Goal: Obtain resource: Download file/media

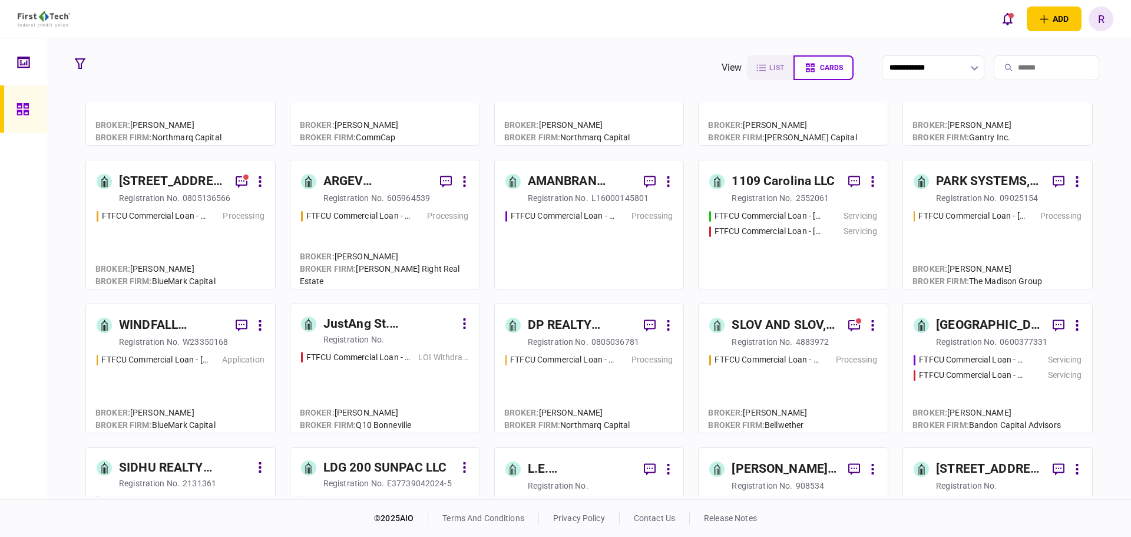
scroll to position [236, 0]
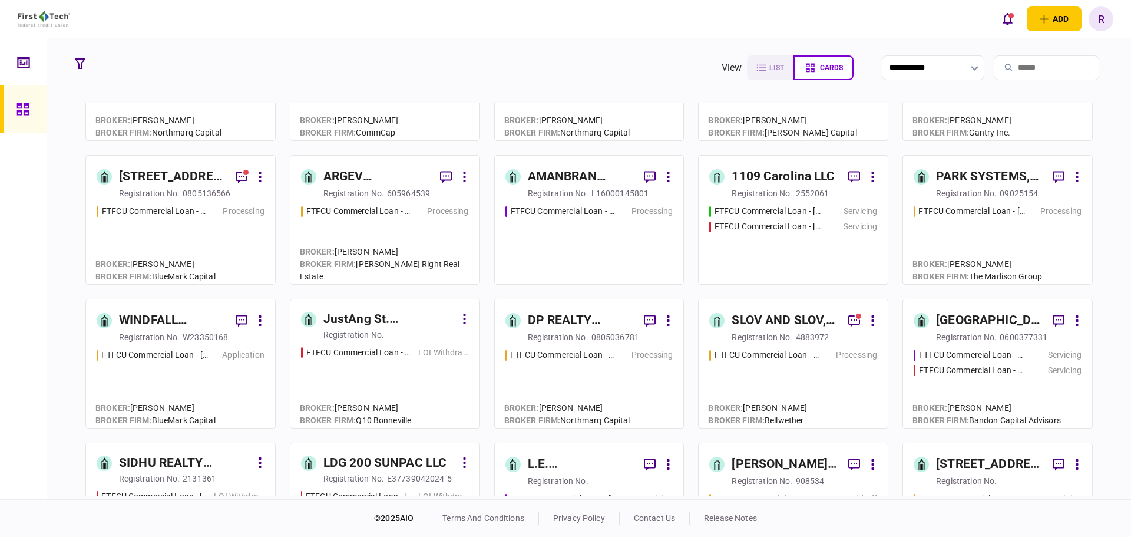
click at [187, 312] on div "WINDFALL ROCKVILLE LLC" at bounding box center [172, 320] width 107 height 19
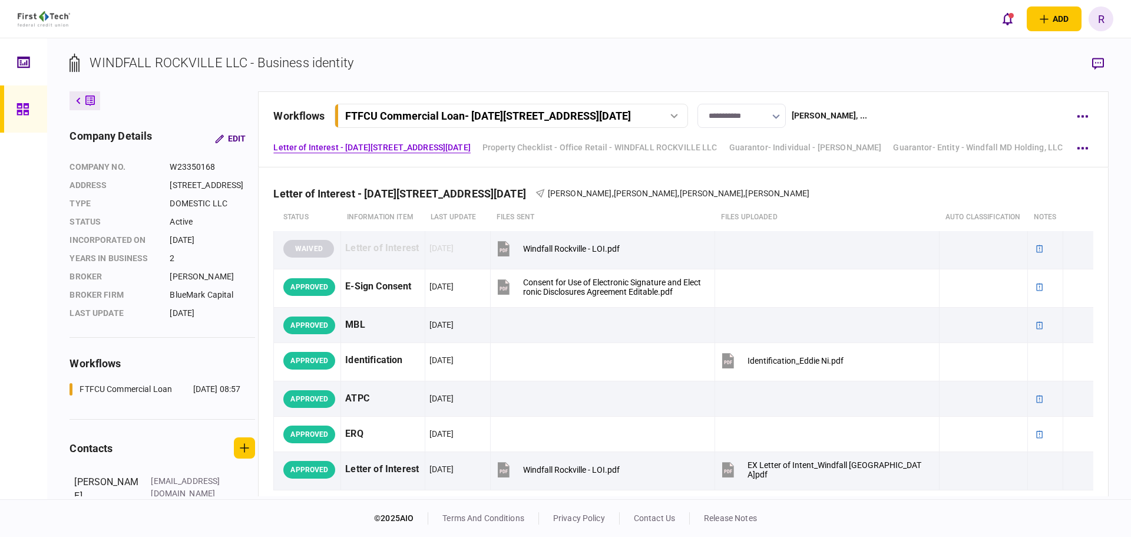
click at [785, 114] on input "**********" at bounding box center [742, 116] width 88 height 24
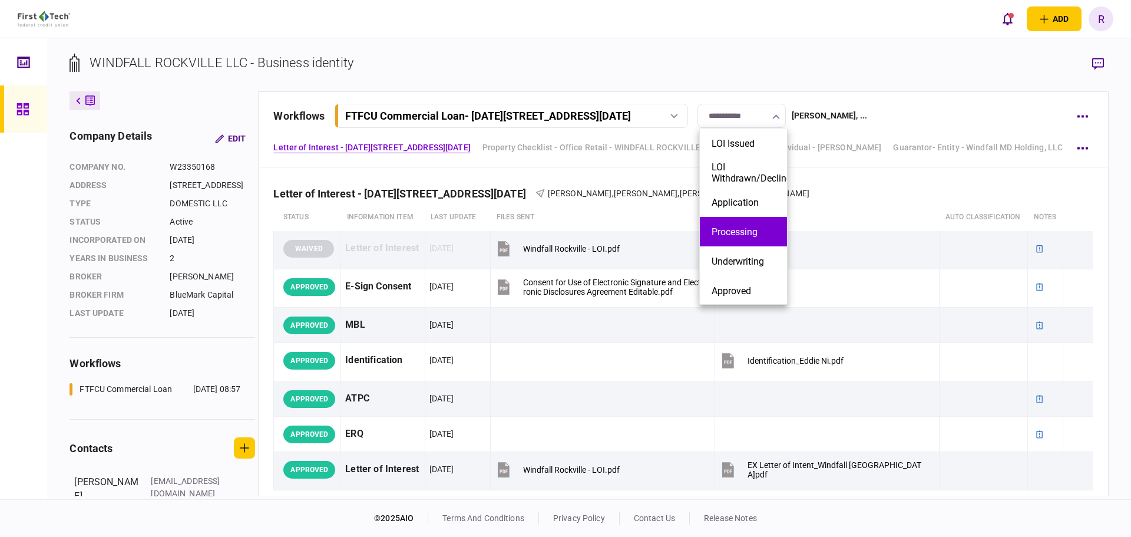
click at [755, 230] on button "Processing" at bounding box center [744, 231] width 64 height 11
type input "**********"
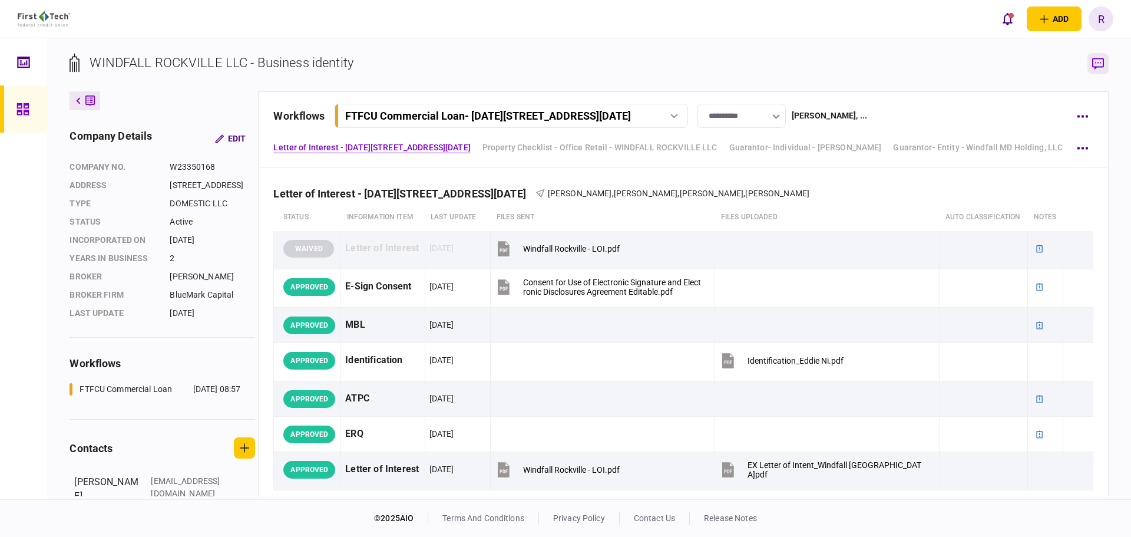
click at [1098, 67] on icon "button" at bounding box center [1098, 64] width 12 height 12
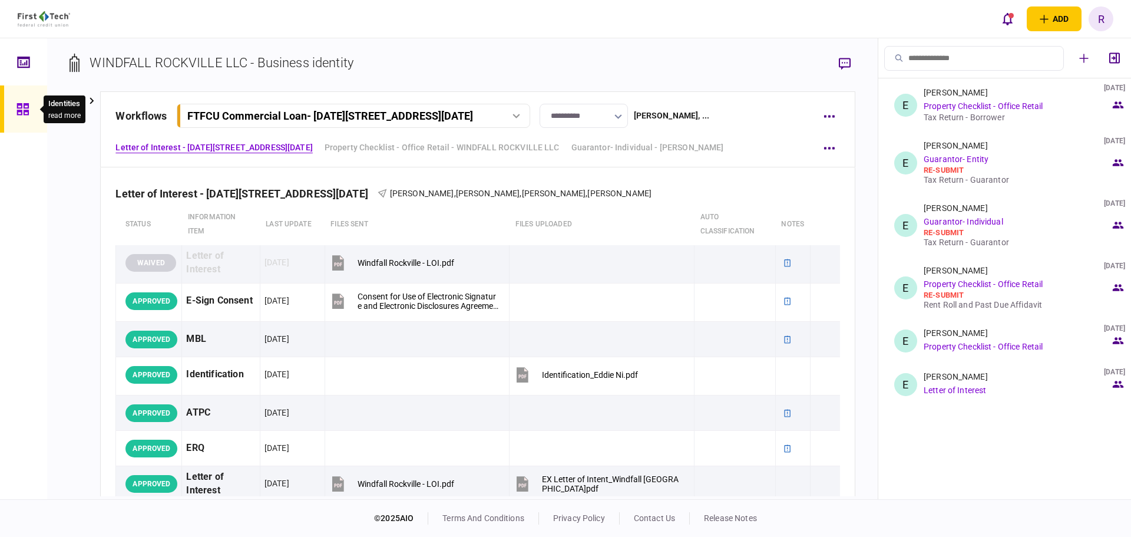
click at [20, 115] on icon at bounding box center [22, 110] width 13 height 14
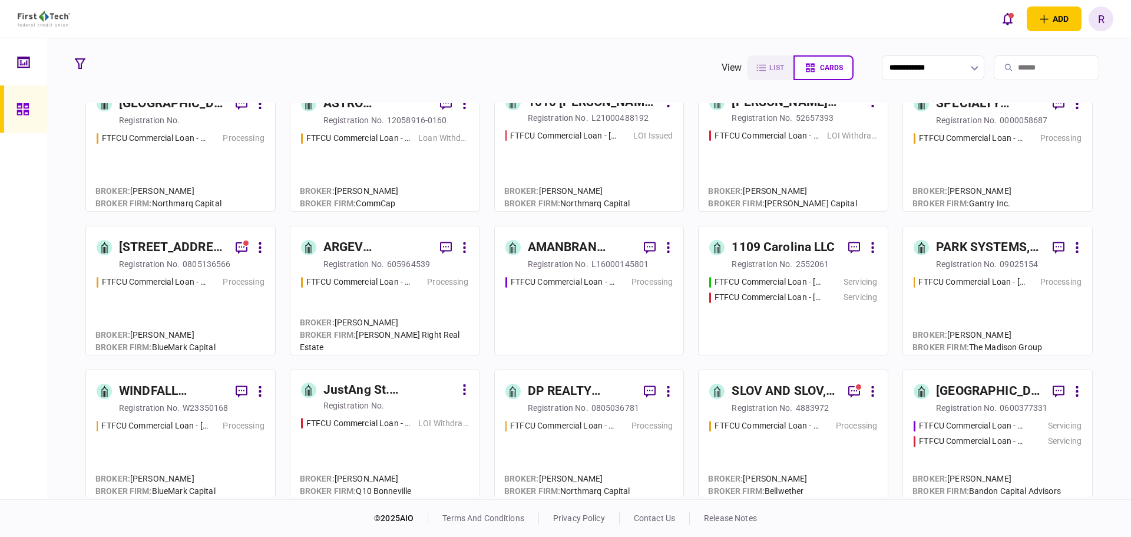
scroll to position [177, 0]
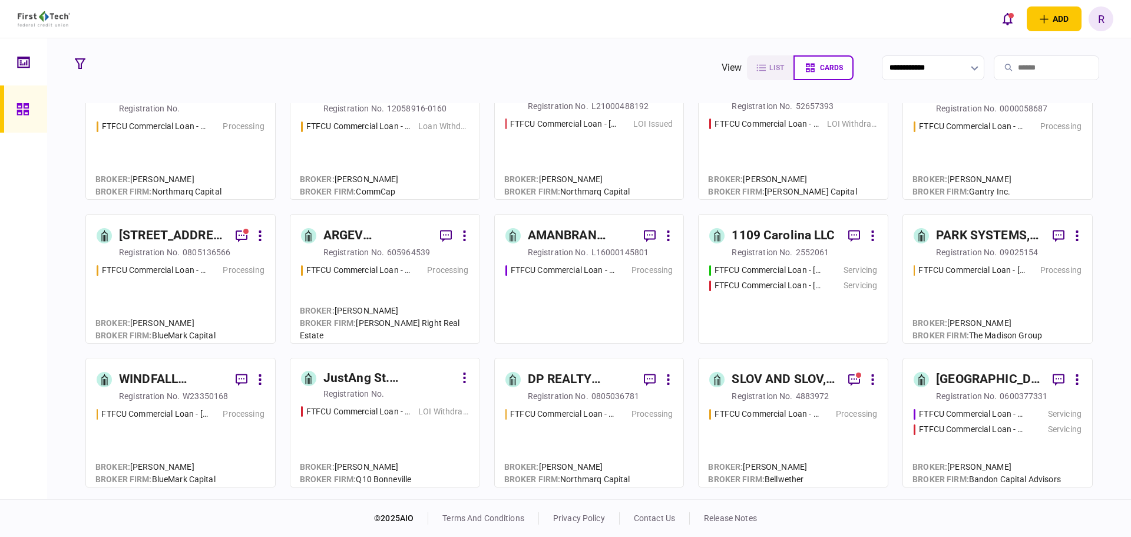
click at [180, 244] on div "[STREET_ADDRESS], LLC" at bounding box center [172, 235] width 107 height 19
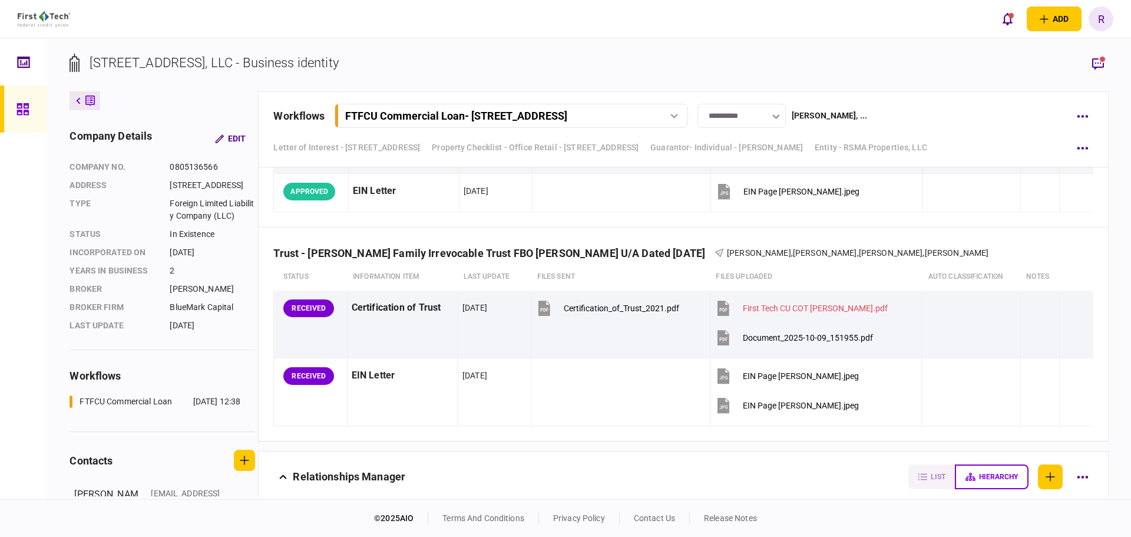
scroll to position [3101, 0]
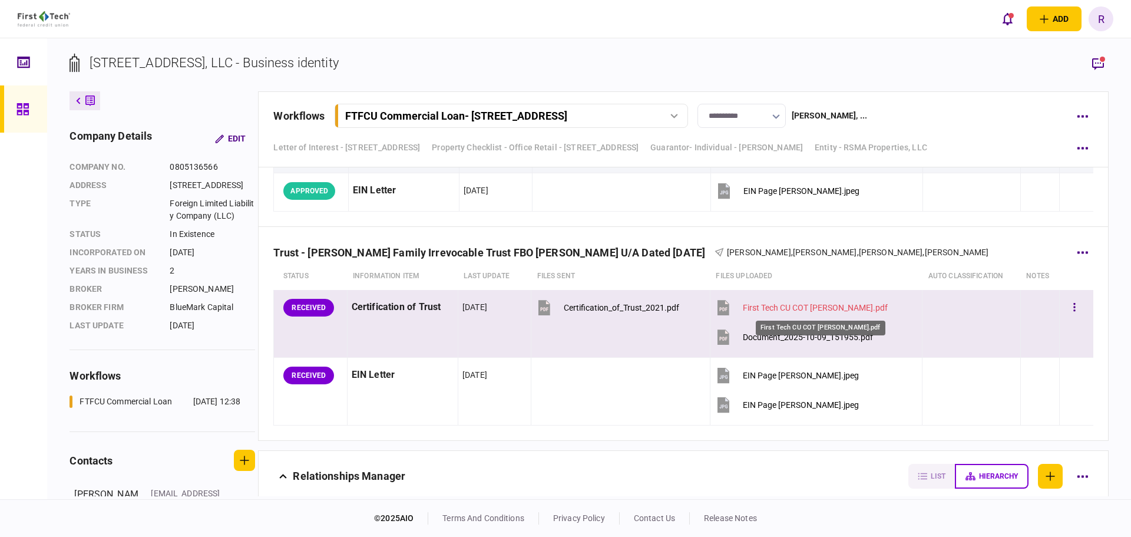
click at [804, 306] on div "First Tech CU COT [PERSON_NAME].pdf" at bounding box center [815, 307] width 145 height 9
click at [1064, 315] on button "button" at bounding box center [1074, 307] width 21 height 21
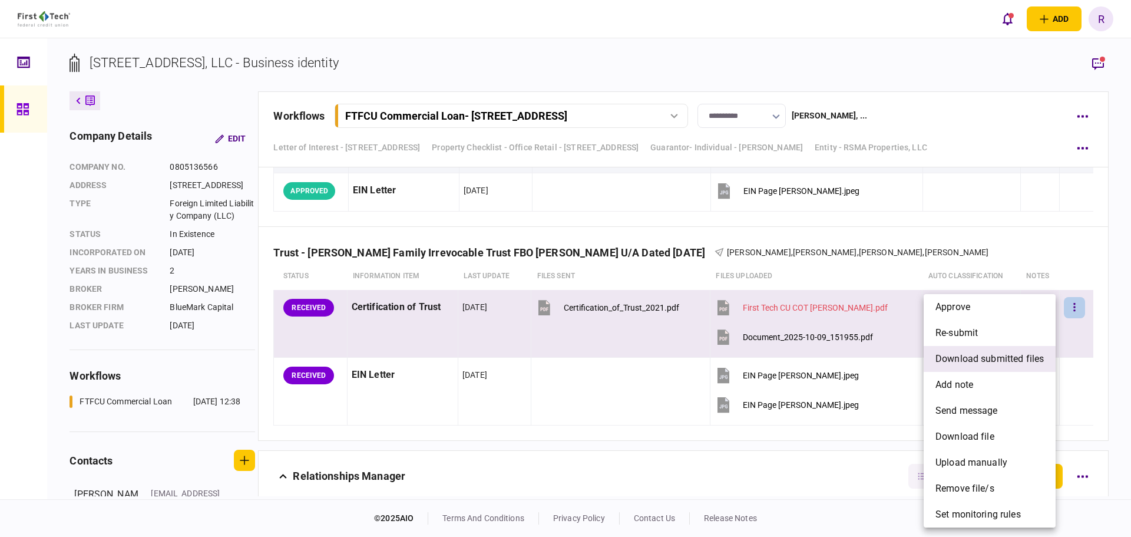
click at [993, 353] on span "download submitted files" at bounding box center [990, 359] width 108 height 14
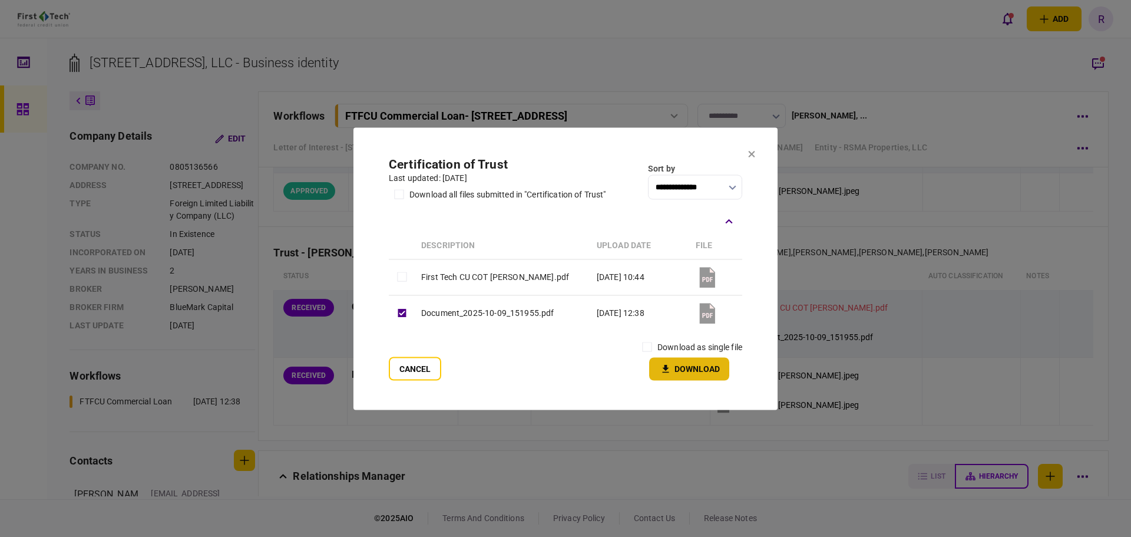
click at [675, 362] on button "Download" at bounding box center [689, 368] width 80 height 23
